Goal: Go to known website: Go to known website

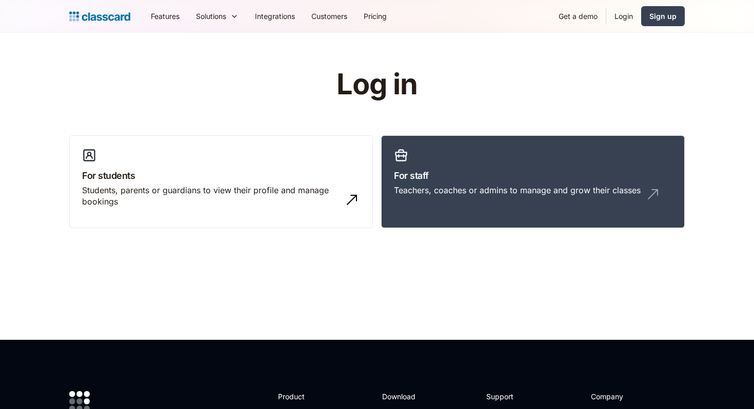
click at [625, 15] on link "Login" at bounding box center [623, 16] width 35 height 23
click at [289, 187] on div "Students, parents or guardians to view their profile and manage bookings" at bounding box center [211, 196] width 258 height 23
